Goal: Obtain resource: Download file/media

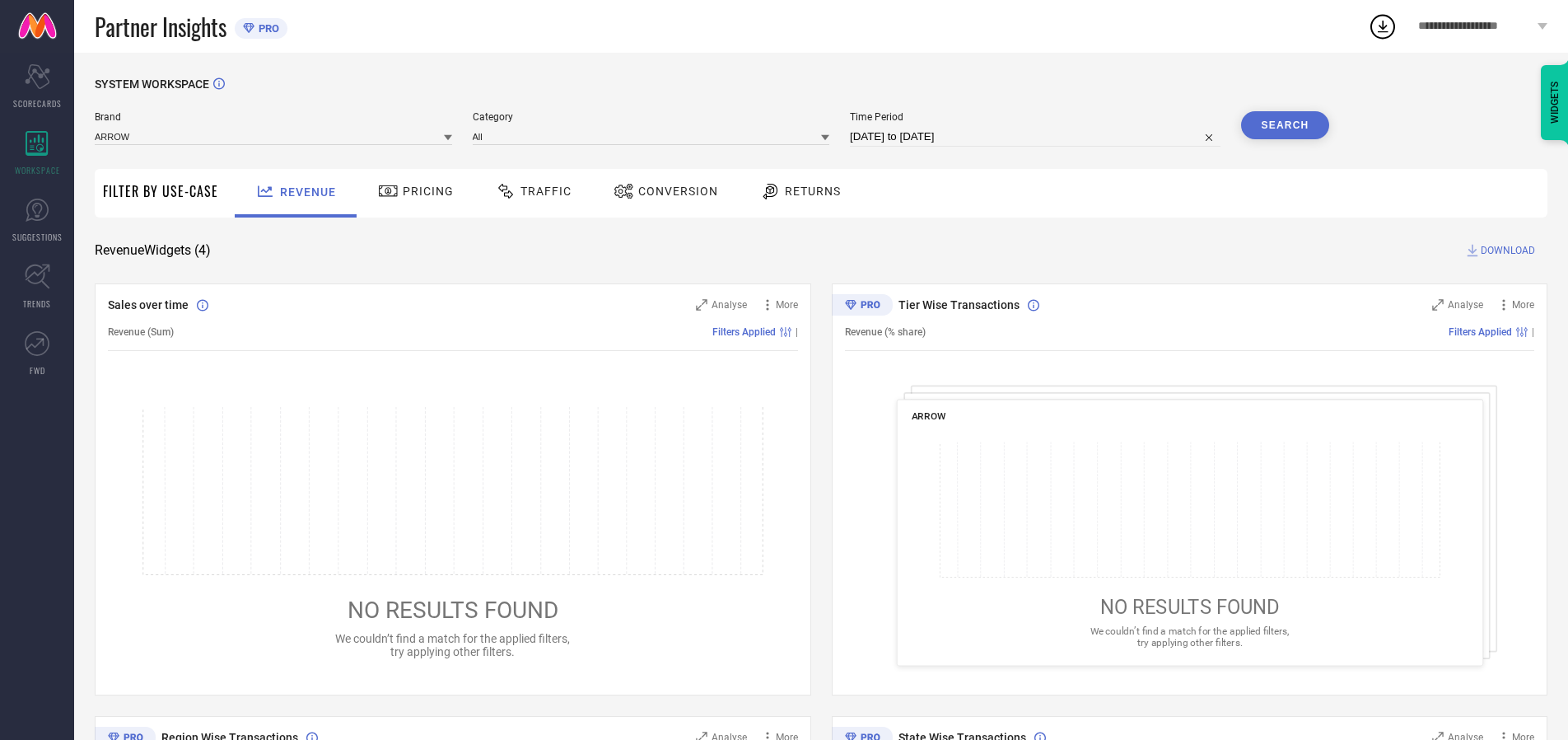
click at [530, 191] on span "Traffic" at bounding box center [546, 191] width 51 height 13
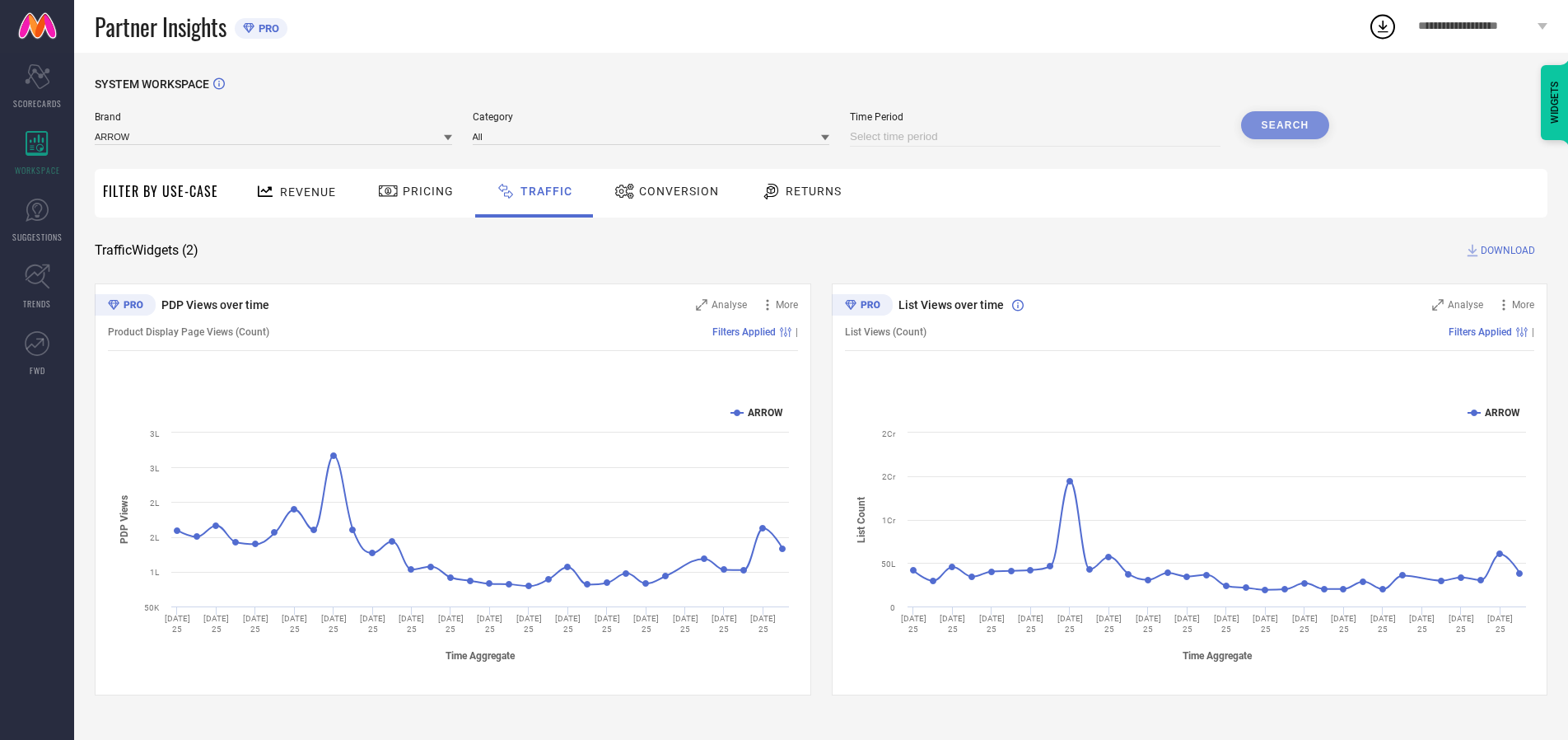
click at [1038, 137] on input at bounding box center [1035, 137] width 370 height 20
select select "8"
select select "2025"
select select "9"
select select "2025"
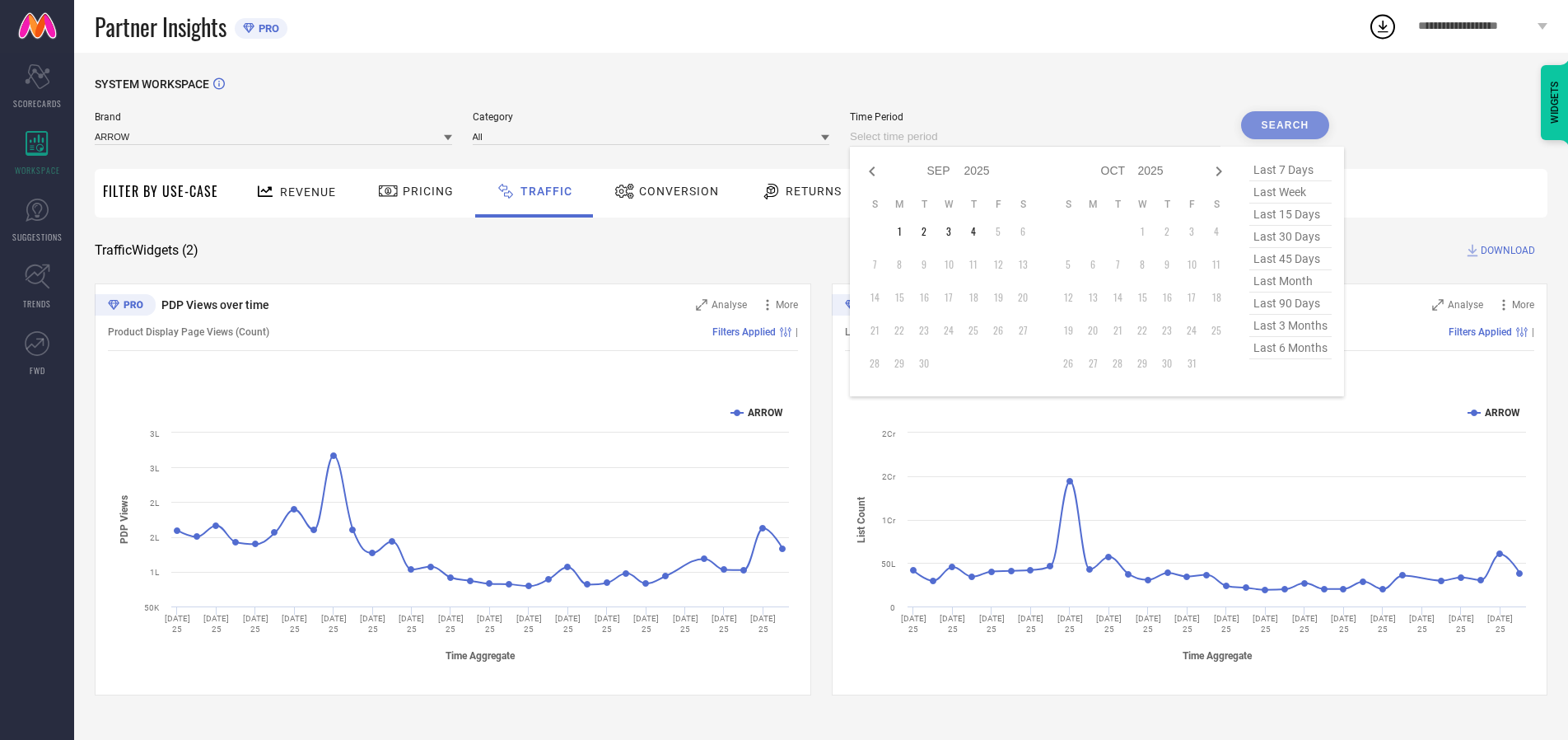
click at [978, 232] on td "4" at bounding box center [973, 232] width 25 height 25
type input "[DATE] to [DATE]"
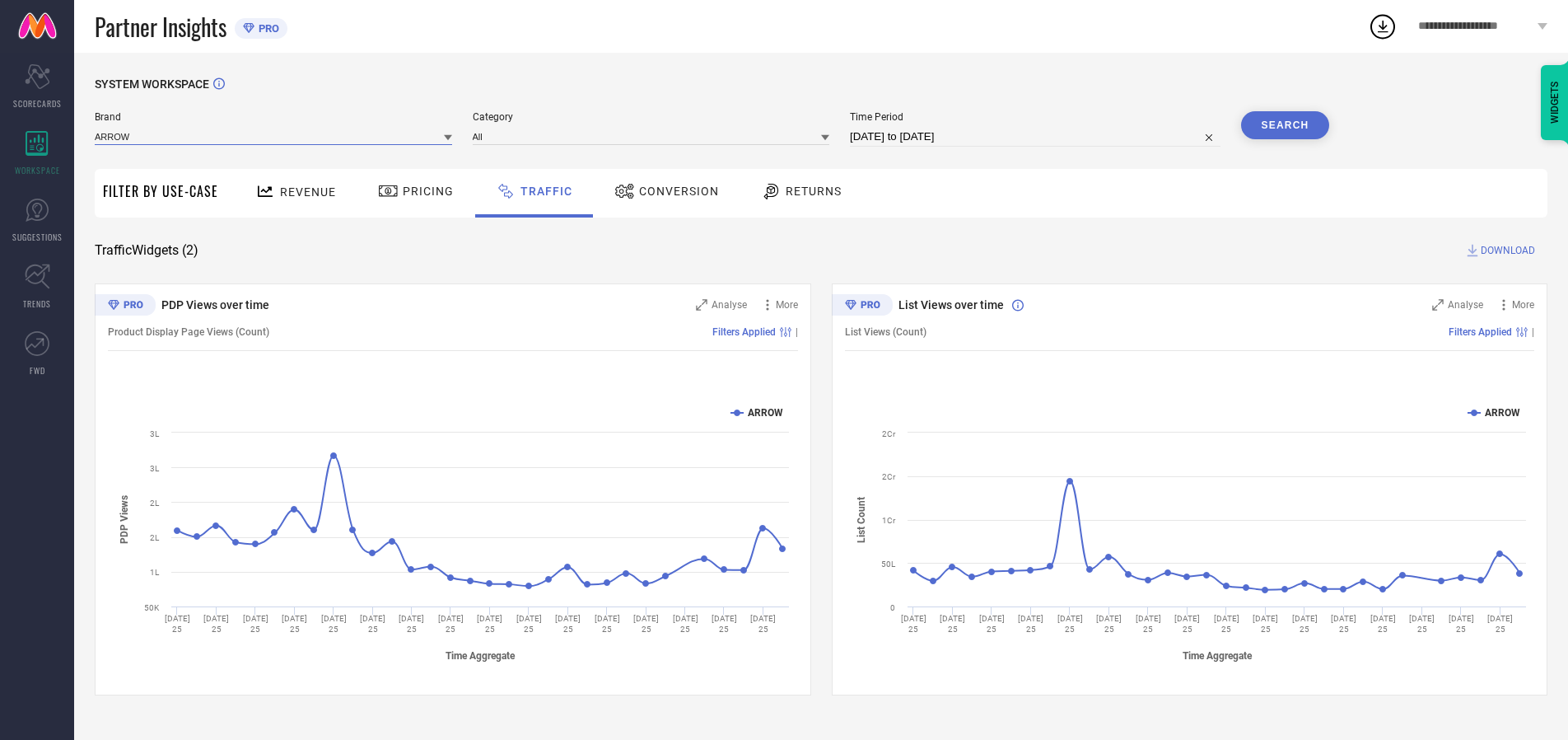
click at [274, 136] on input at bounding box center [273, 136] width 357 height 17
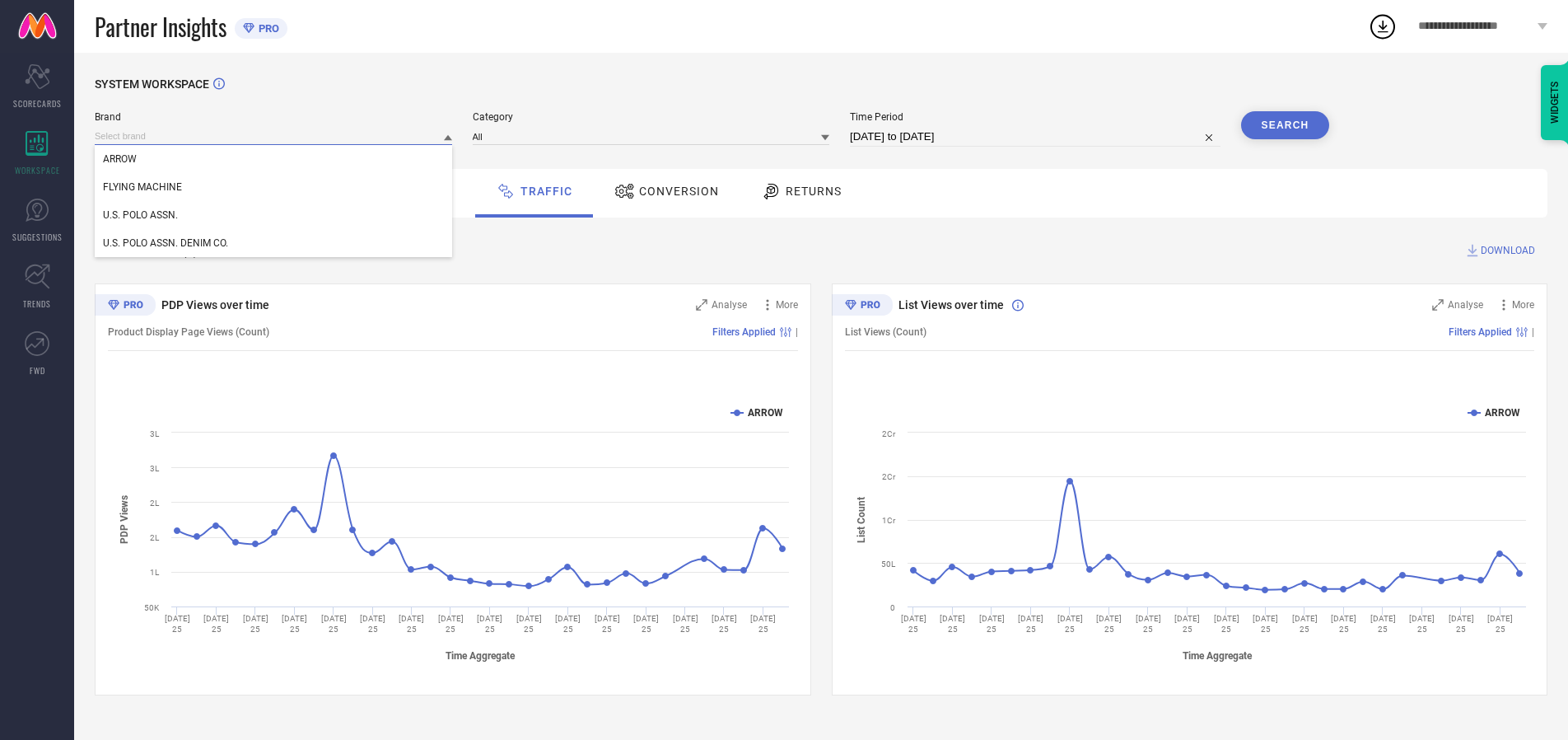
click at [274, 136] on input at bounding box center [273, 136] width 357 height 17
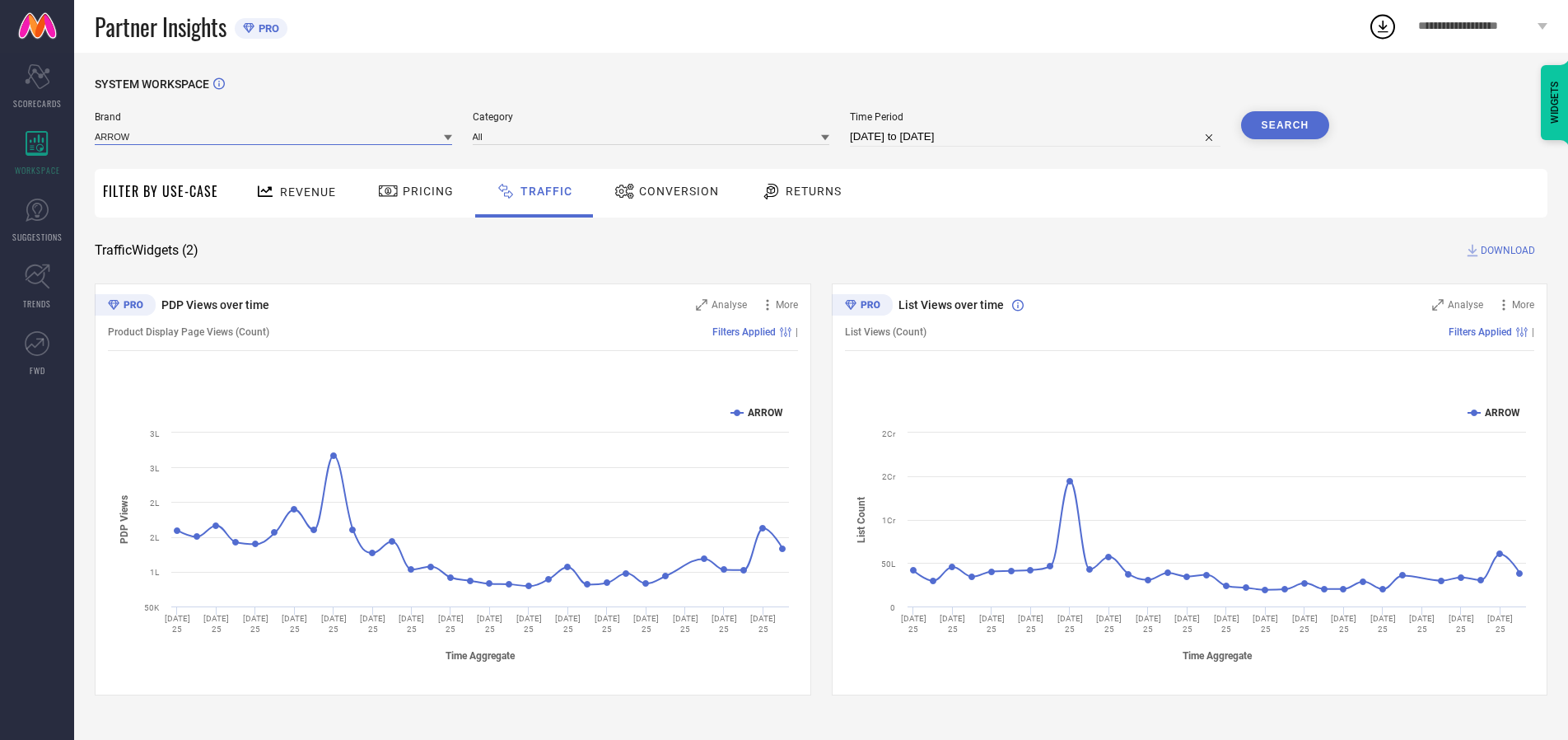
click at [274, 136] on input at bounding box center [273, 136] width 357 height 17
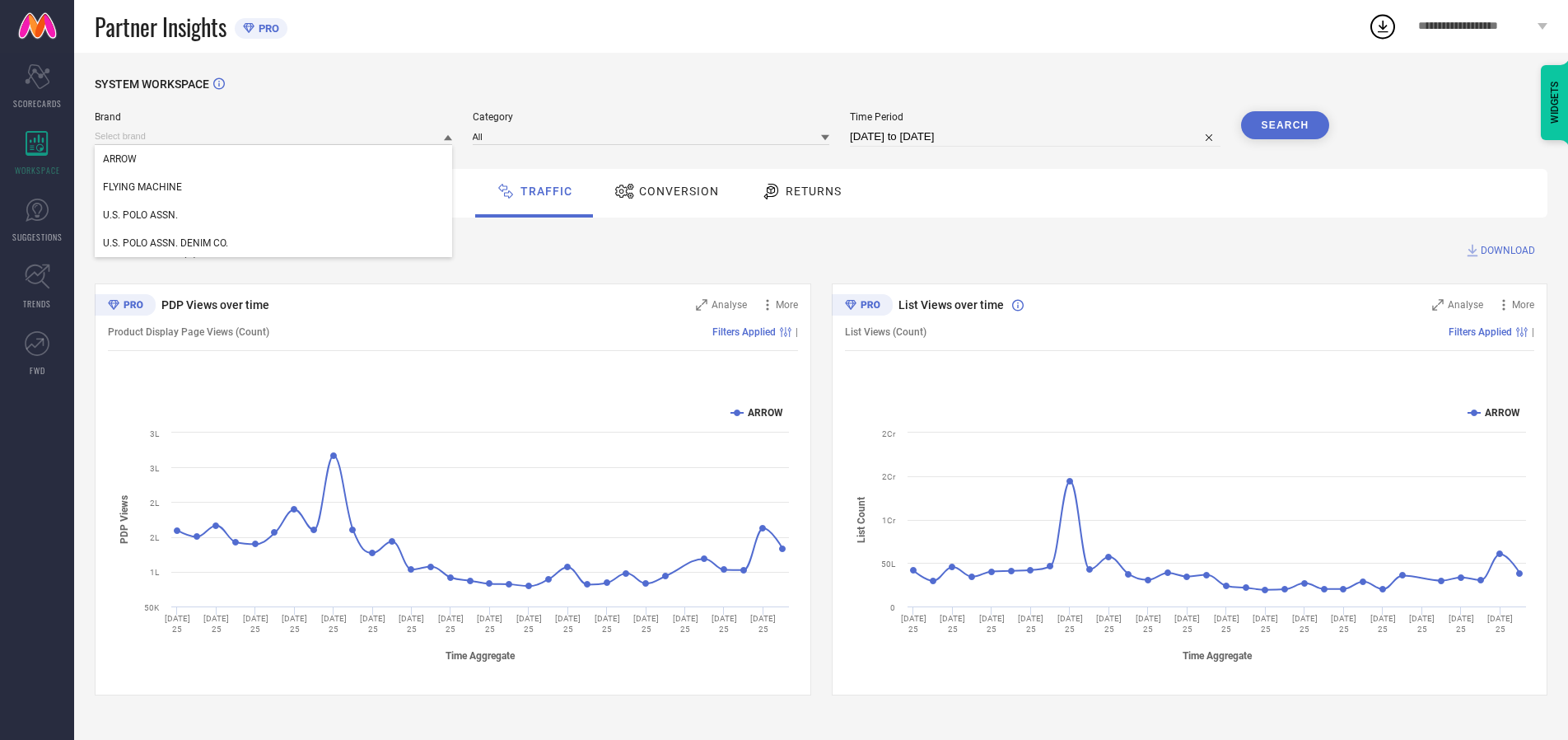
click at [274, 215] on div "U.S. POLO ASSN." at bounding box center [273, 215] width 357 height 28
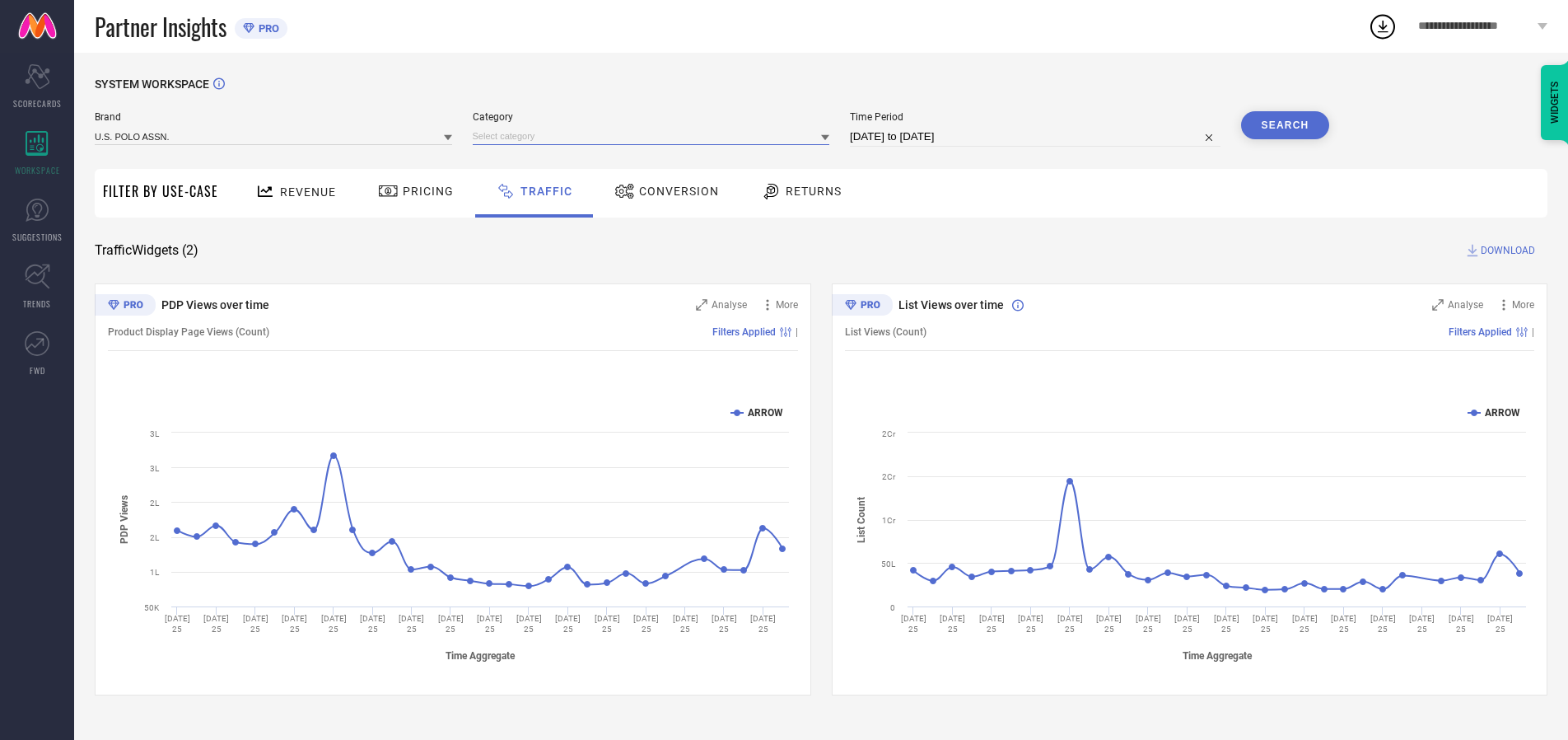
click at [655, 136] on input at bounding box center [652, 136] width 357 height 17
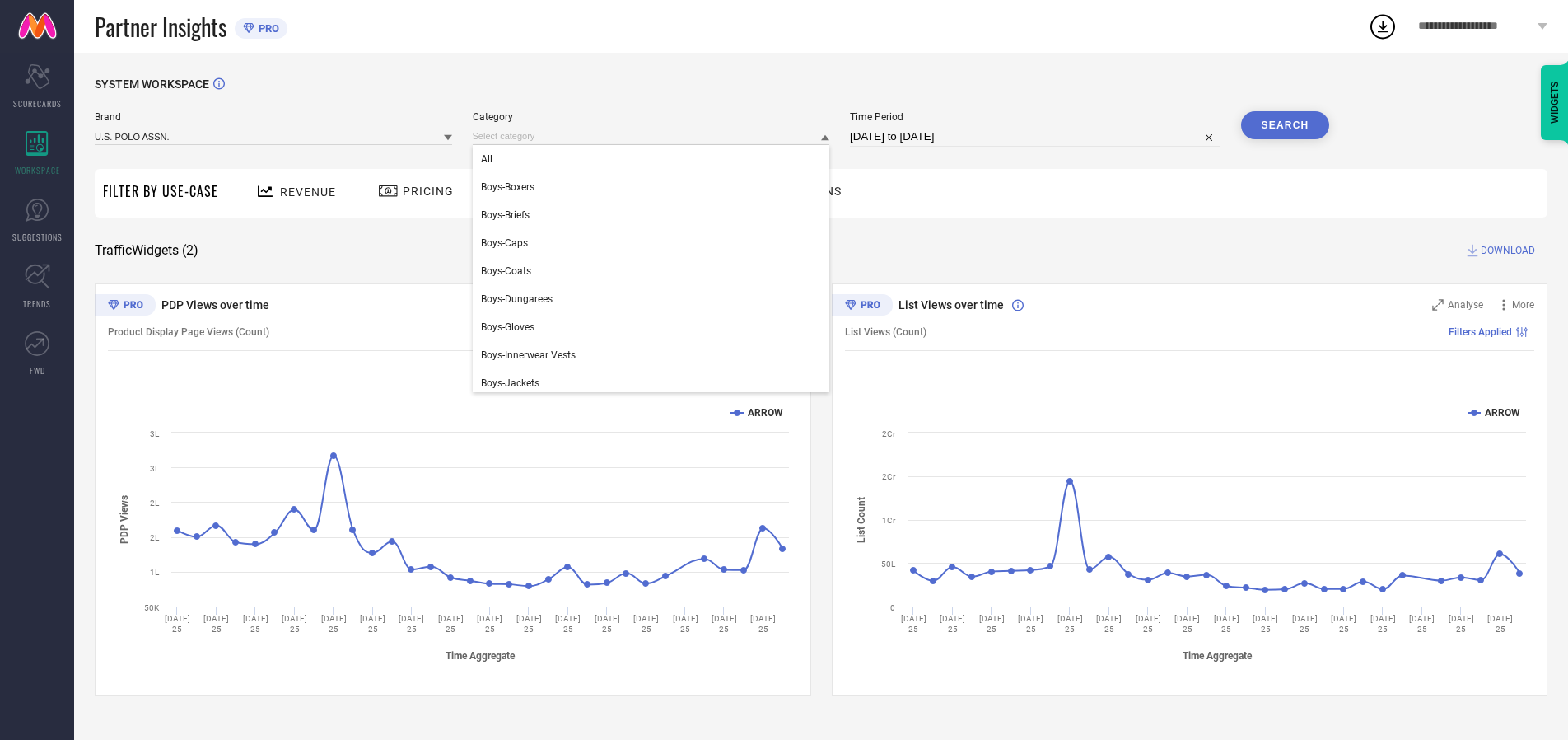
click at [655, 159] on div "All" at bounding box center [652, 159] width 357 height 28
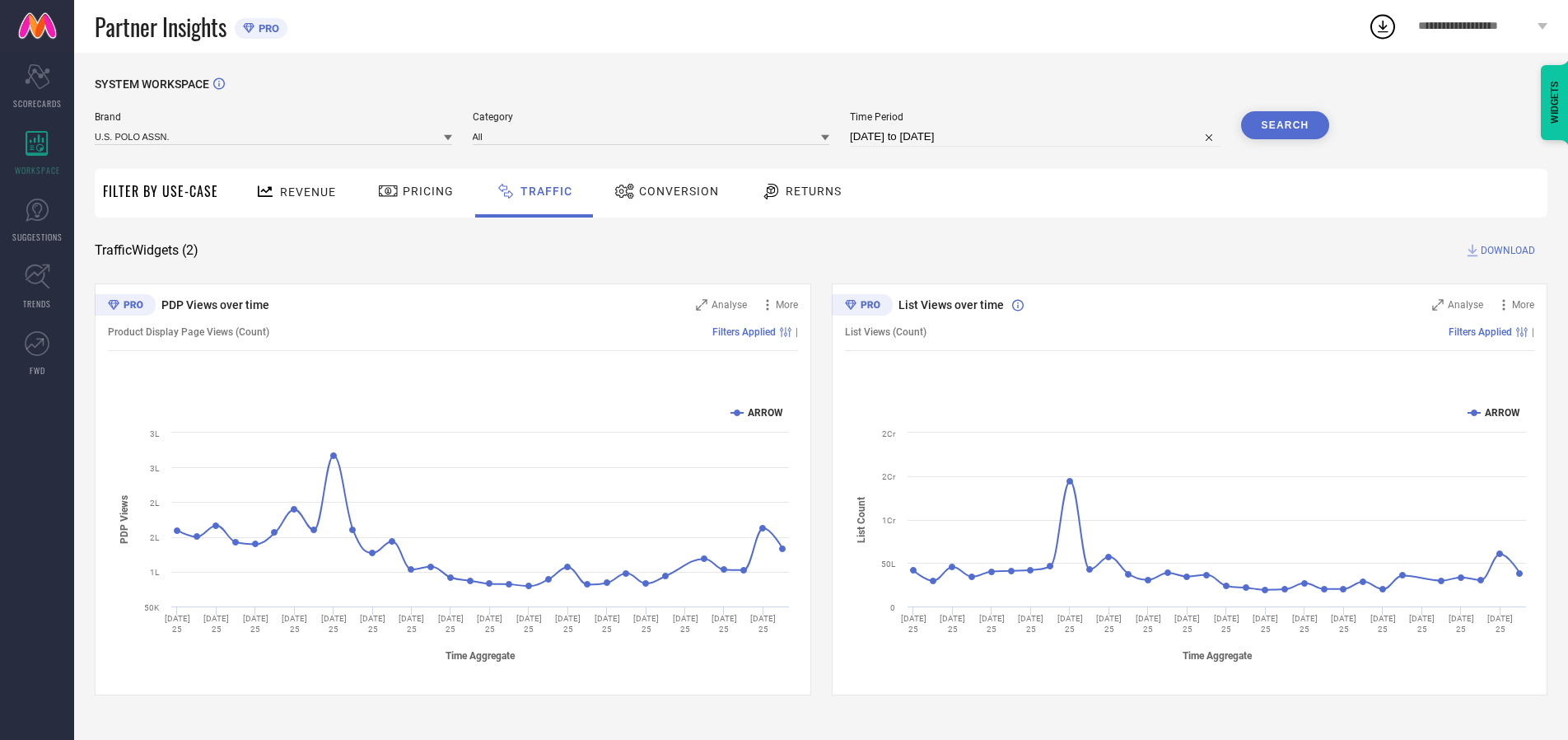
click at [1286, 125] on button "Search" at bounding box center [1286, 125] width 89 height 28
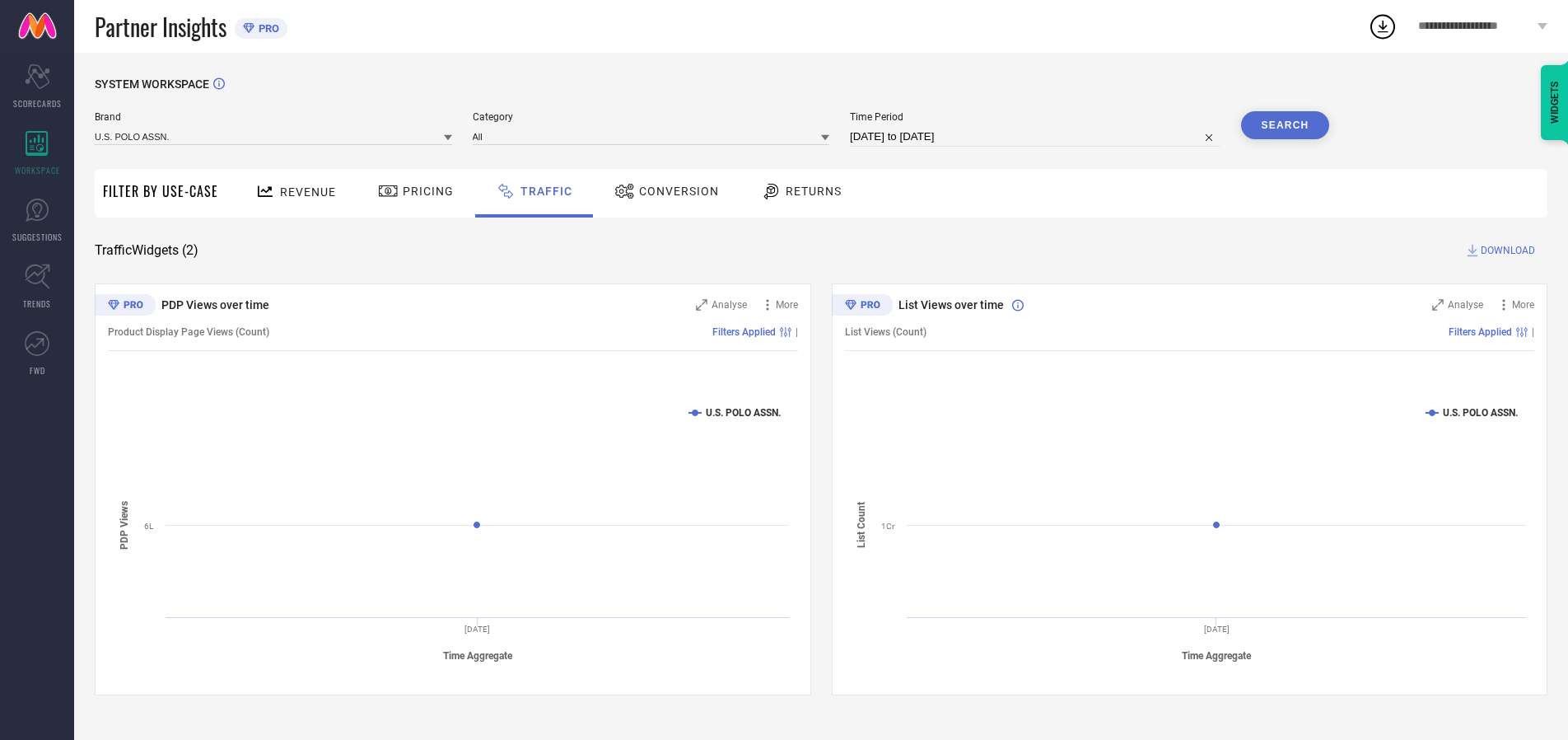
click at [1506, 251] on span "DOWNLOAD" at bounding box center [1508, 251] width 54 height 17
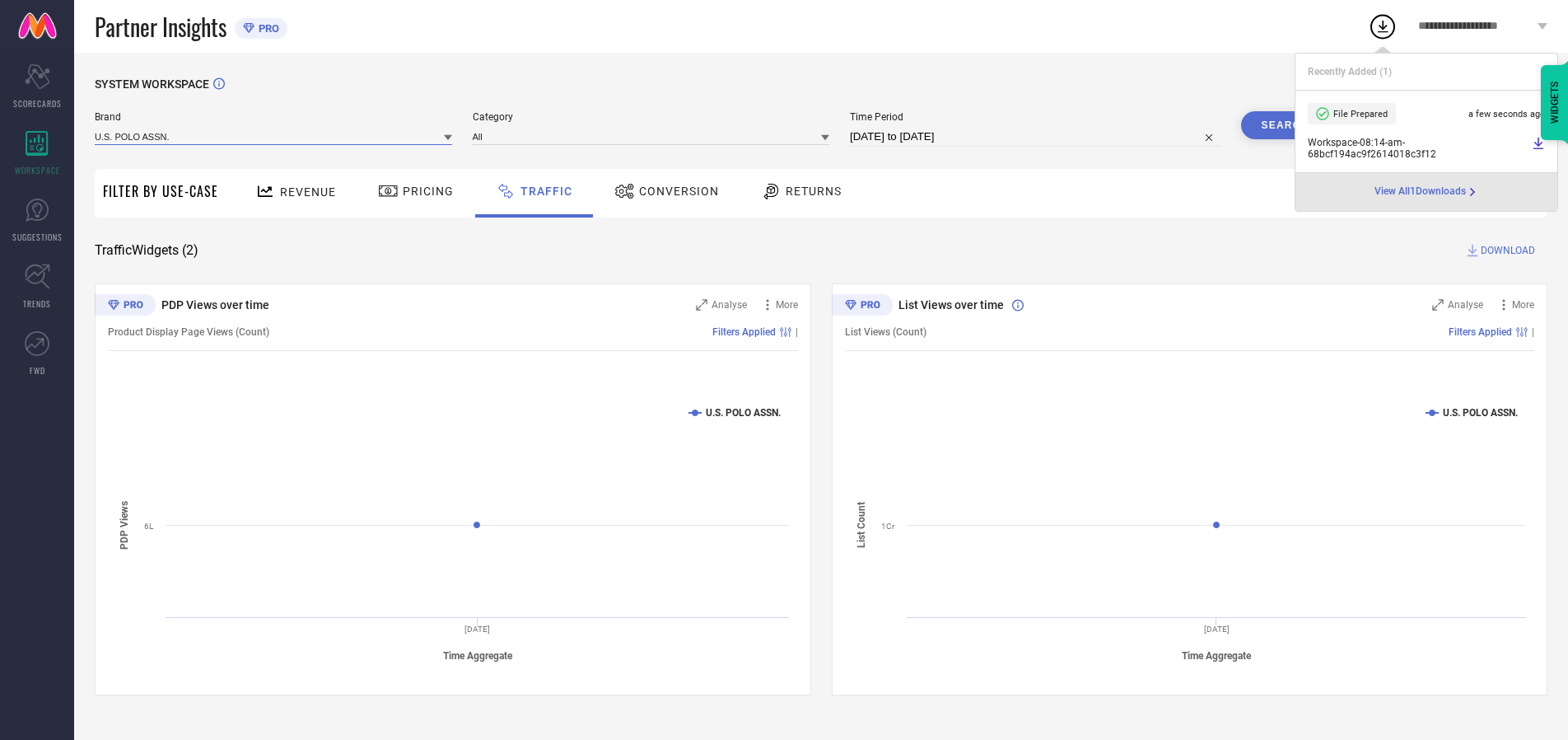
click at [274, 136] on input at bounding box center [273, 136] width 357 height 17
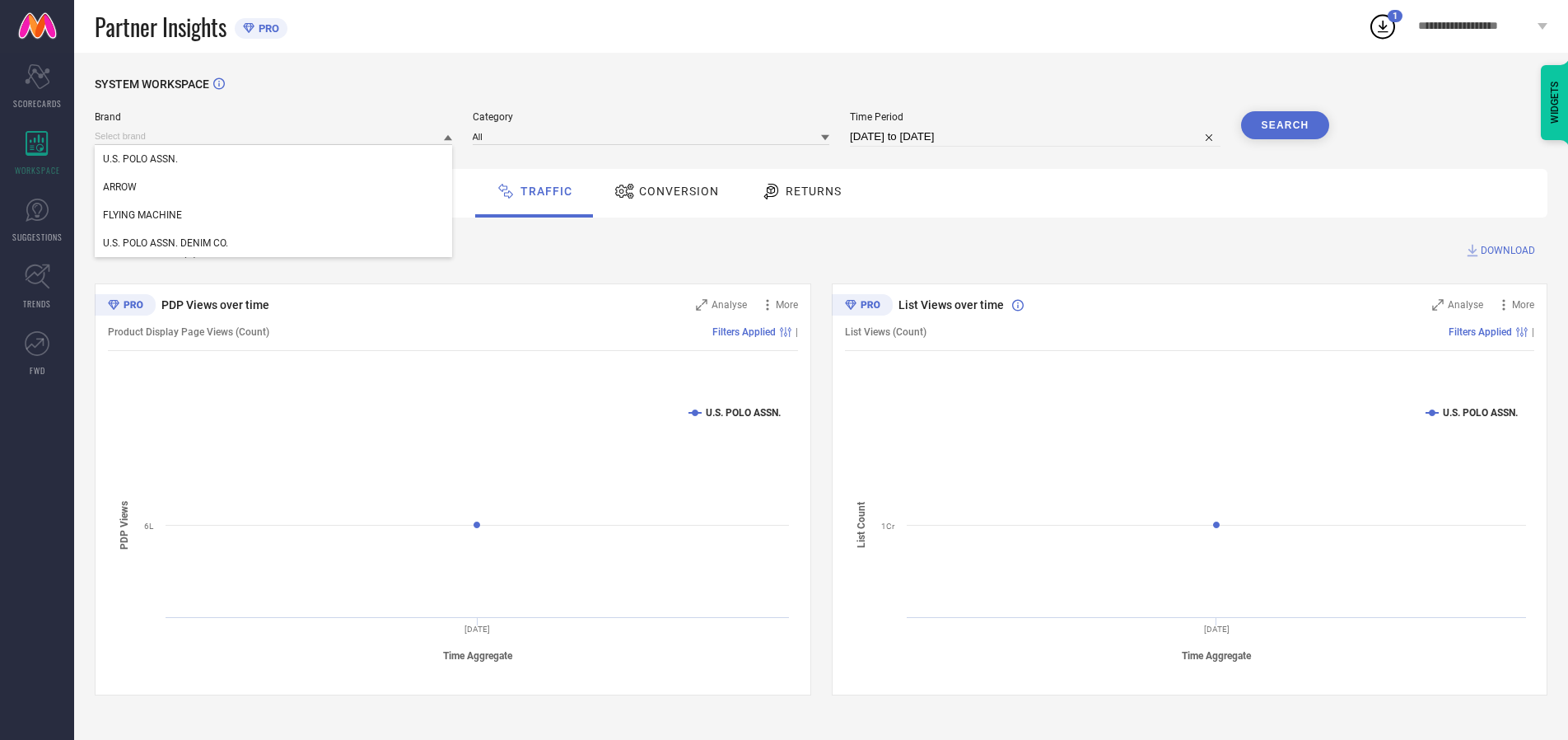
click at [274, 243] on div "U.S. POLO ASSN. DENIM CO." at bounding box center [273, 243] width 357 height 28
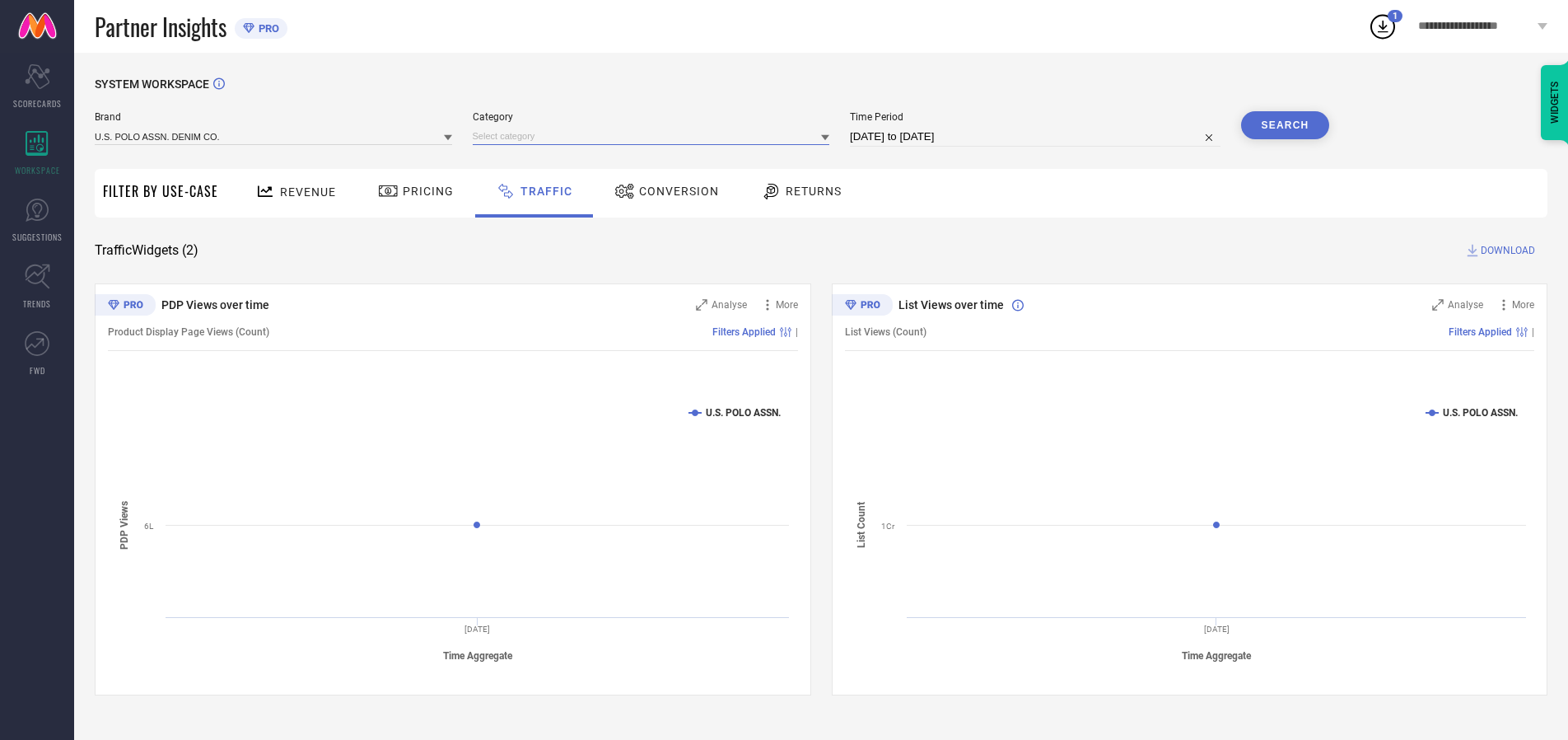
click at [655, 136] on input at bounding box center [652, 136] width 357 height 17
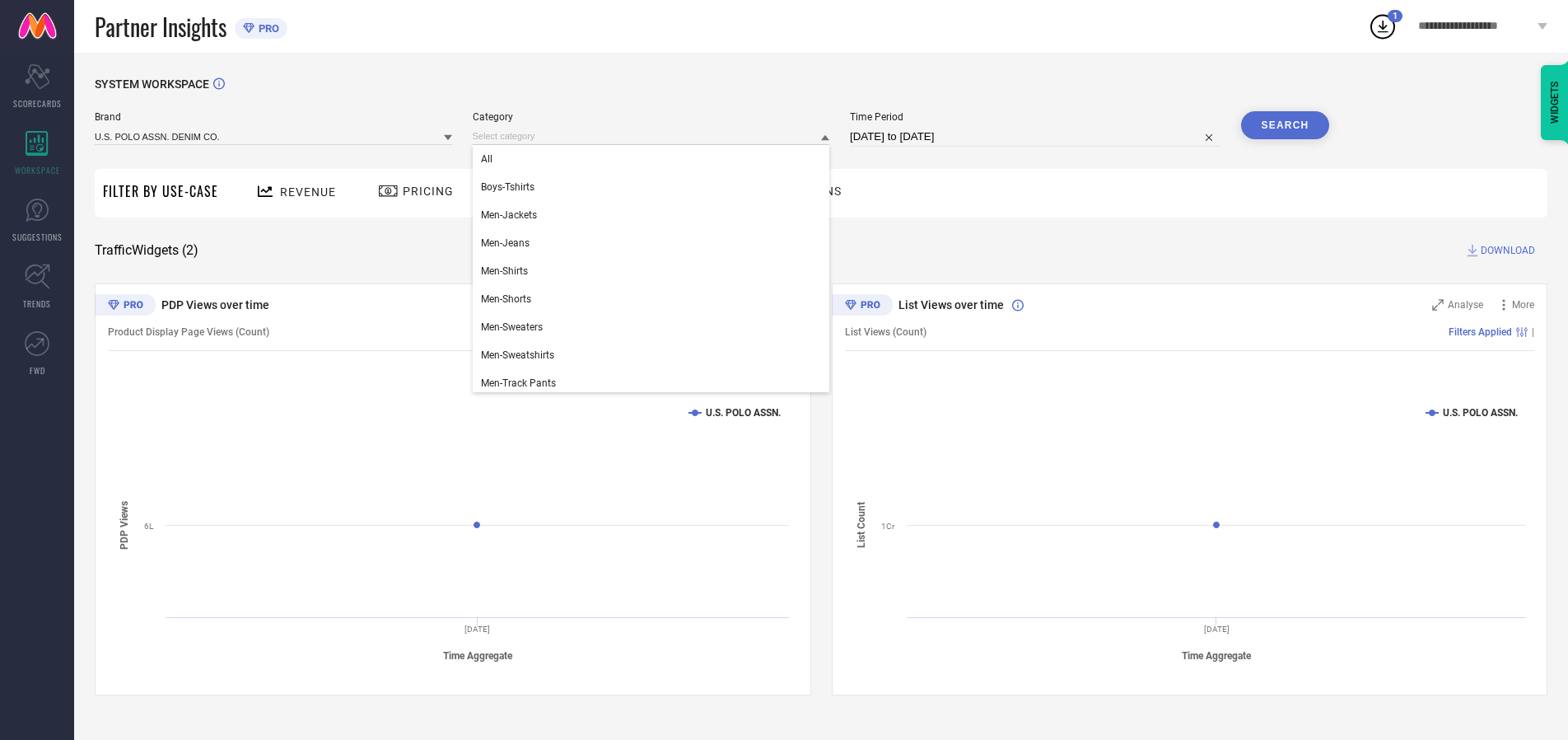
click at [655, 159] on div "All" at bounding box center [652, 159] width 357 height 28
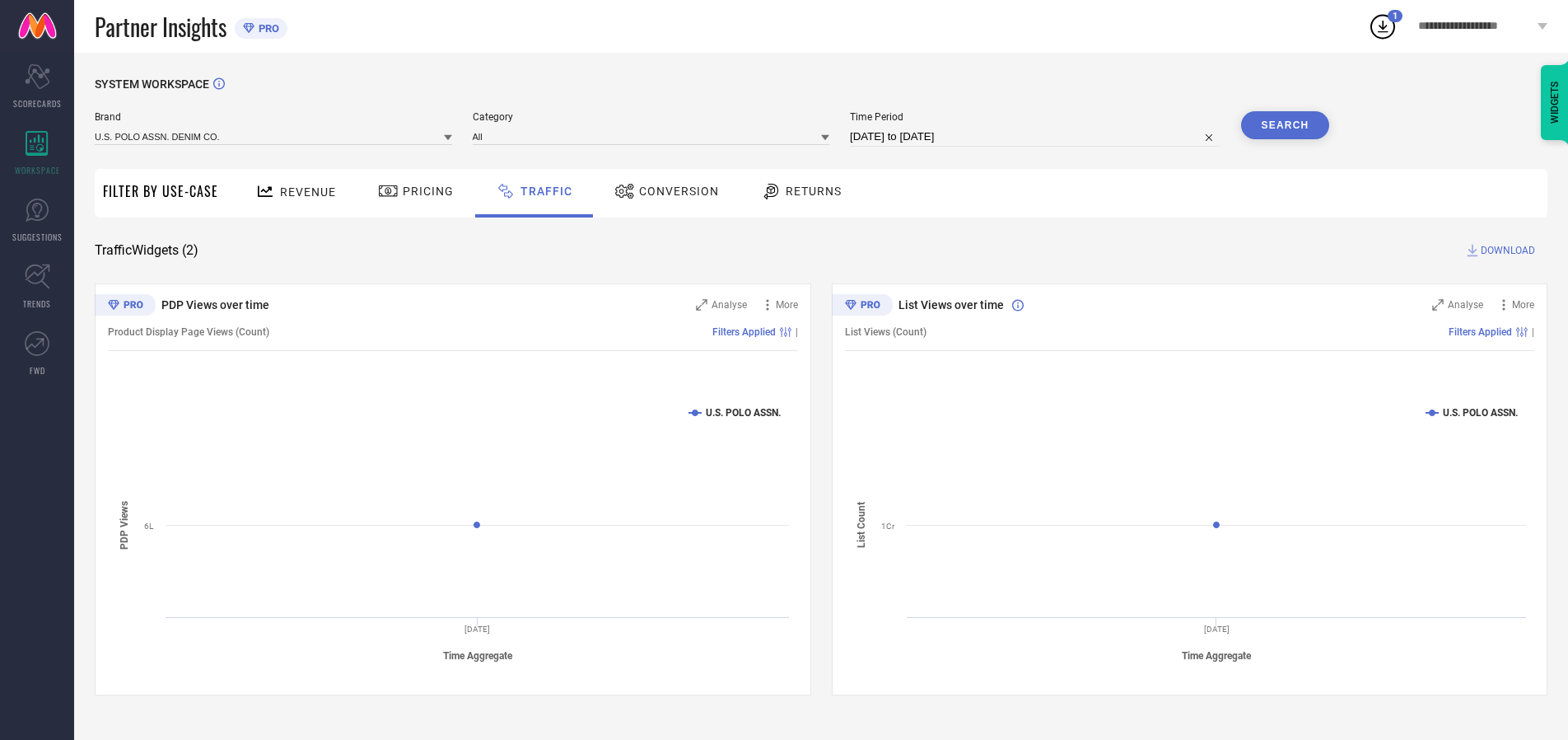
click at [1286, 125] on button "Search" at bounding box center [1286, 125] width 89 height 28
click at [1506, 251] on span "DOWNLOAD" at bounding box center [1508, 251] width 54 height 17
